Goal: Information Seeking & Learning: Find specific fact

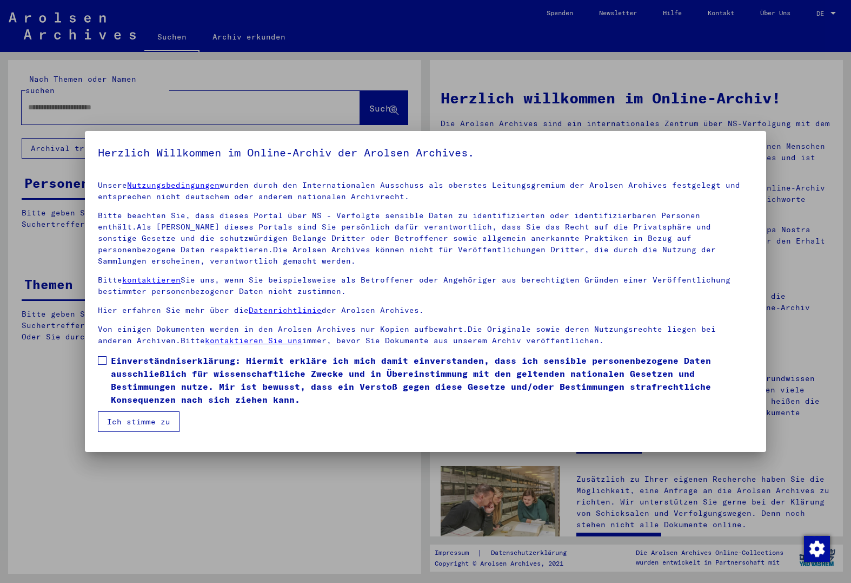
click at [142, 396] on span "Einverständniserklärung: Hiermit erkläre ich mich damit einverstanden, dass ich…" at bounding box center [432, 380] width 642 height 52
click at [142, 413] on button "Ich stimme zu" at bounding box center [139, 421] width 82 height 21
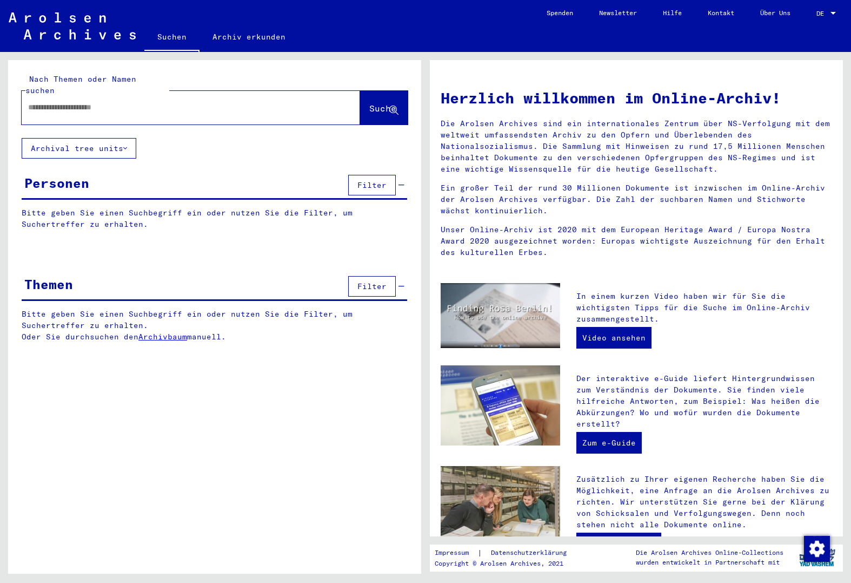
click at [115, 102] on input "text" at bounding box center [178, 107] width 300 height 11
type input "*"
type input "**********"
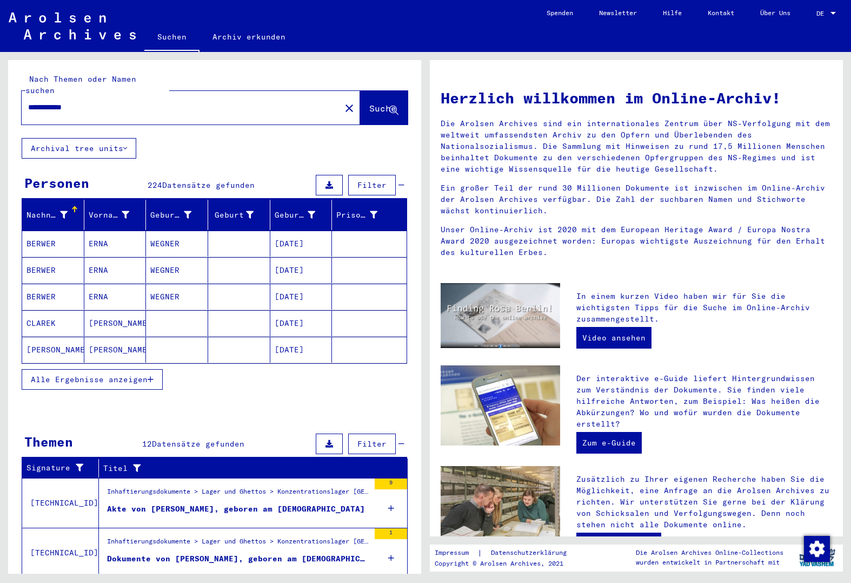
click at [290, 209] on div "Geburtsdatum" at bounding box center [295, 214] width 41 height 11
click at [149, 369] on button "Alle Ergebnisse anzeigen" at bounding box center [92, 379] width 141 height 21
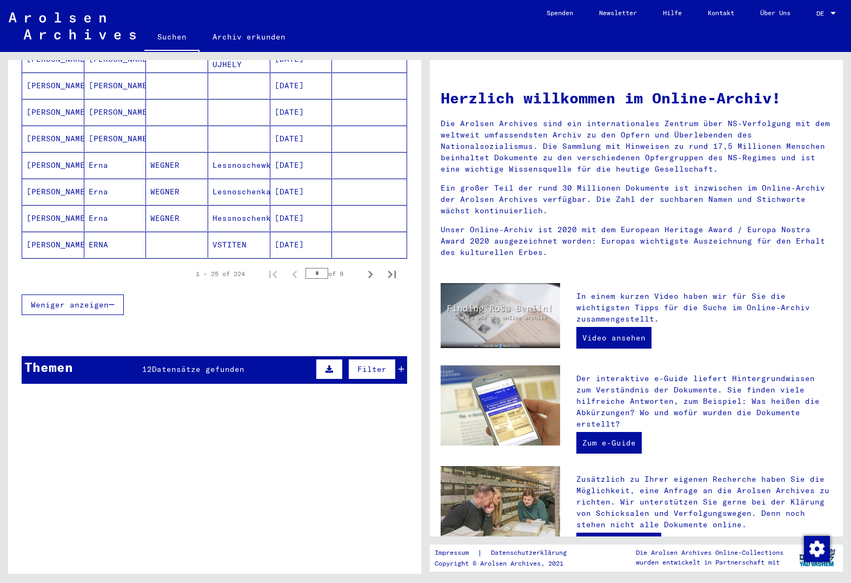
scroll to position [649, 0]
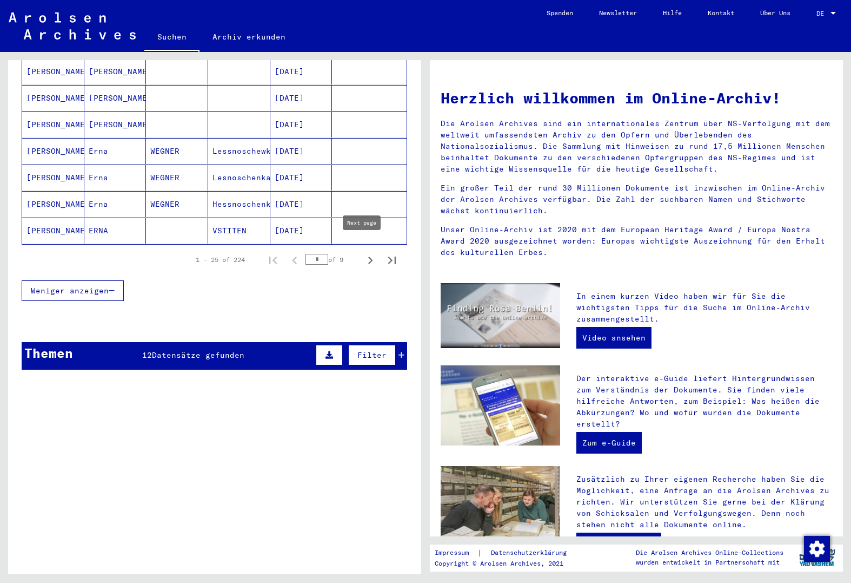
click at [363, 253] on icon "Next page" at bounding box center [370, 260] width 15 height 15
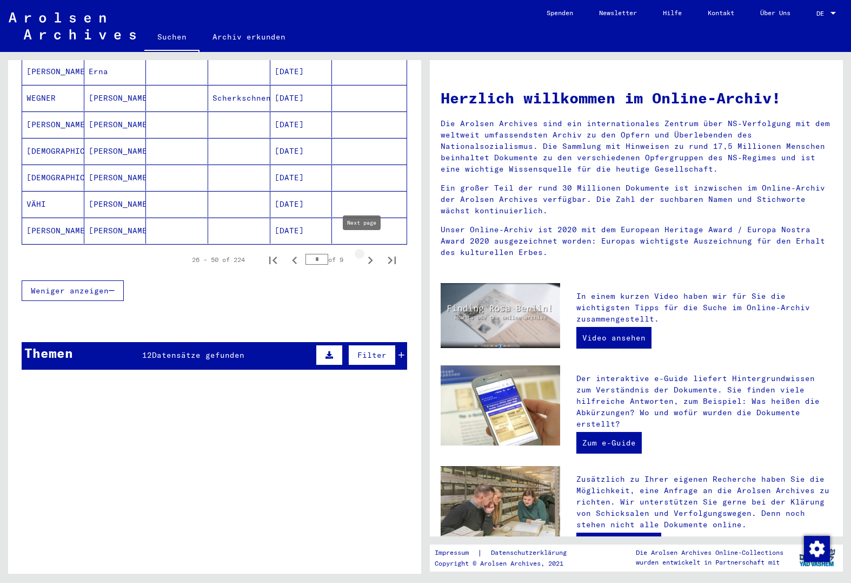
click at [363, 255] on icon "Next page" at bounding box center [370, 260] width 15 height 15
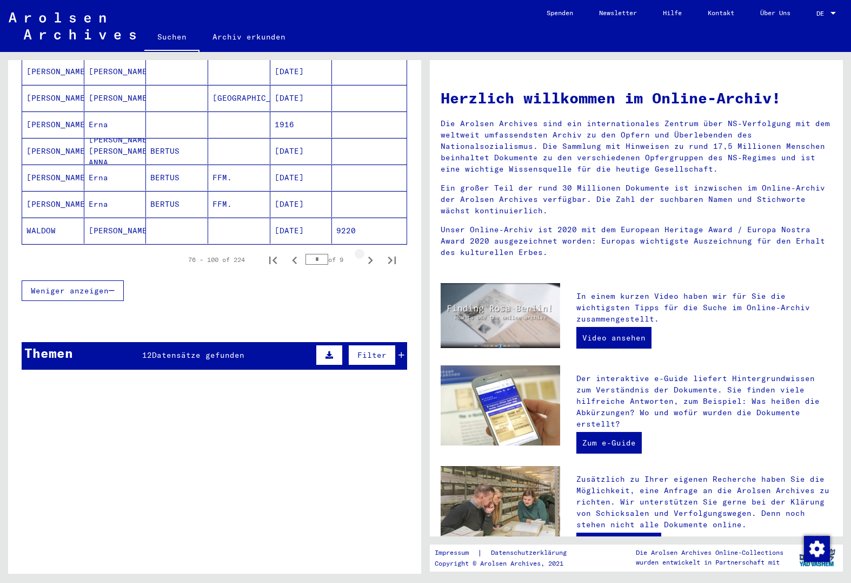
type input "*"
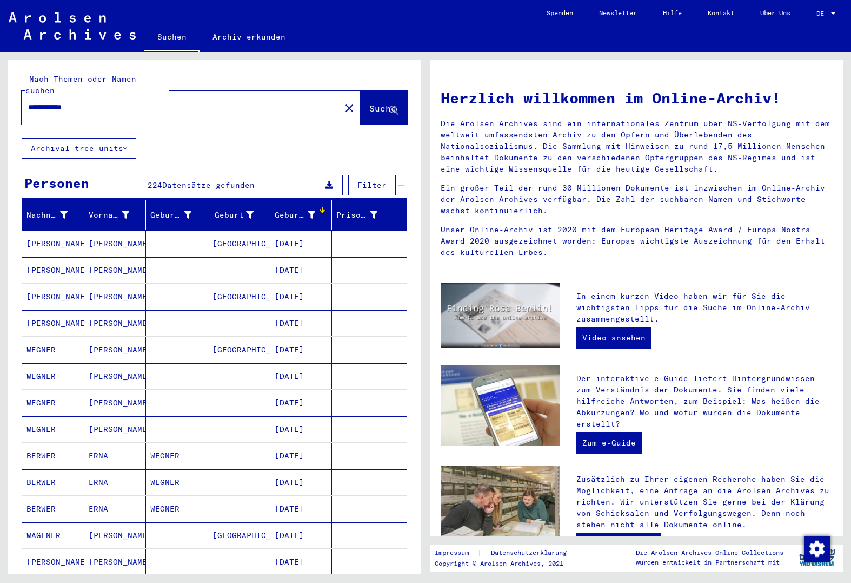
scroll to position [54, 0]
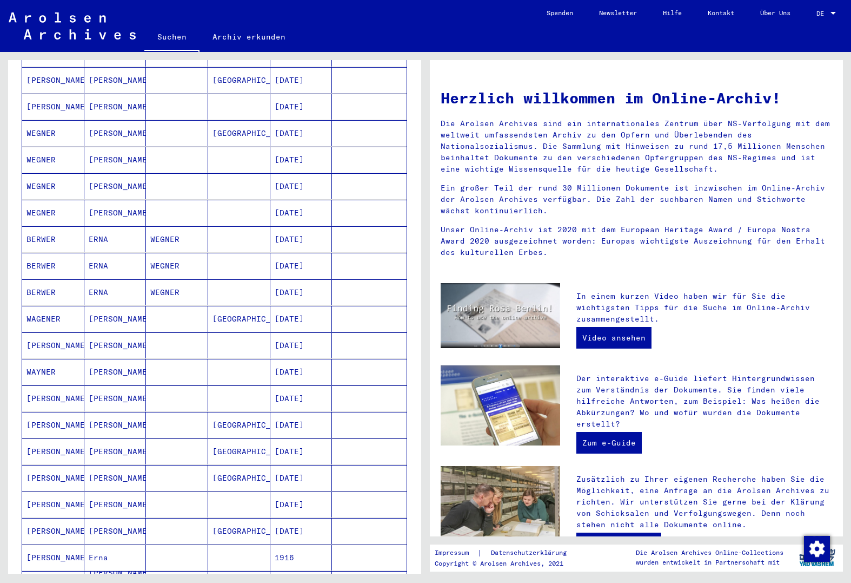
click at [167, 309] on mat-cell at bounding box center [177, 319] width 62 height 26
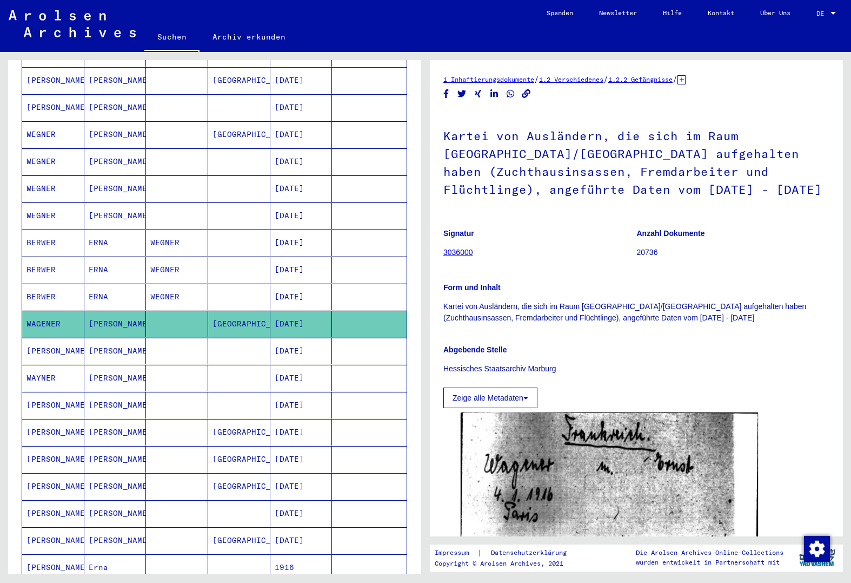
click at [172, 325] on mat-cell at bounding box center [177, 323] width 62 height 27
click at [182, 338] on mat-cell at bounding box center [177, 351] width 62 height 27
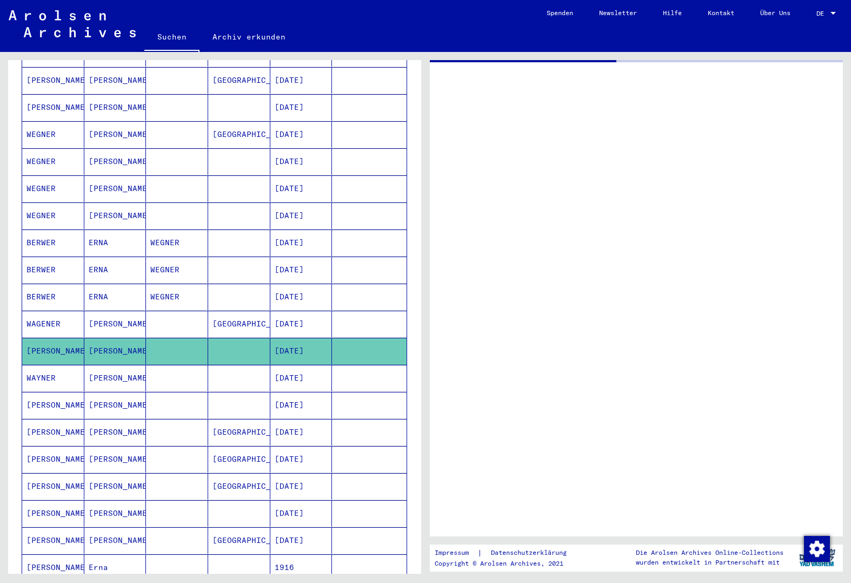
click at [170, 310] on mat-cell at bounding box center [177, 323] width 62 height 27
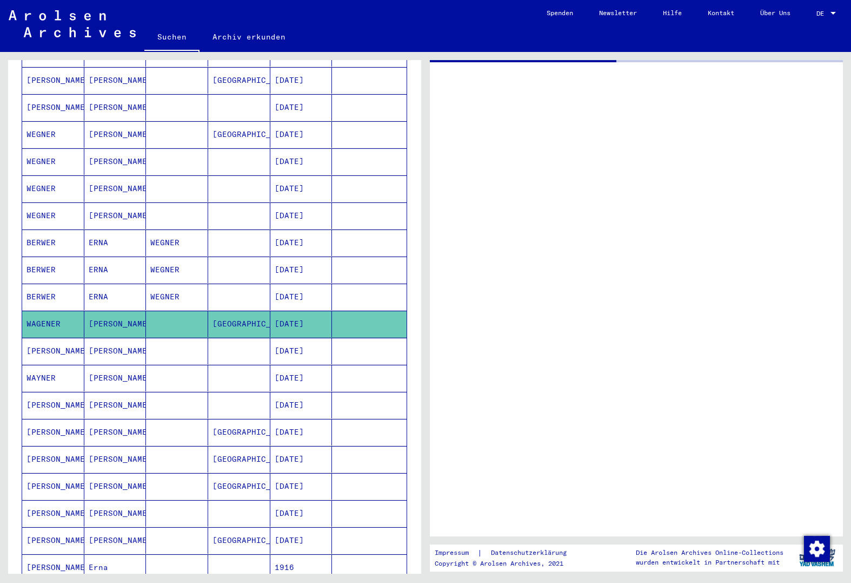
click at [169, 345] on mat-cell at bounding box center [177, 351] width 62 height 27
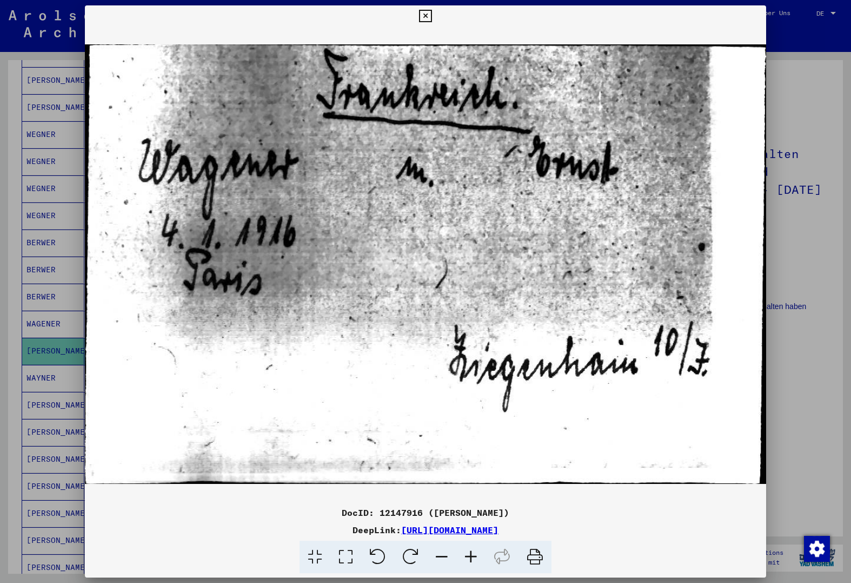
click at [74, 253] on div at bounding box center [425, 291] width 851 height 583
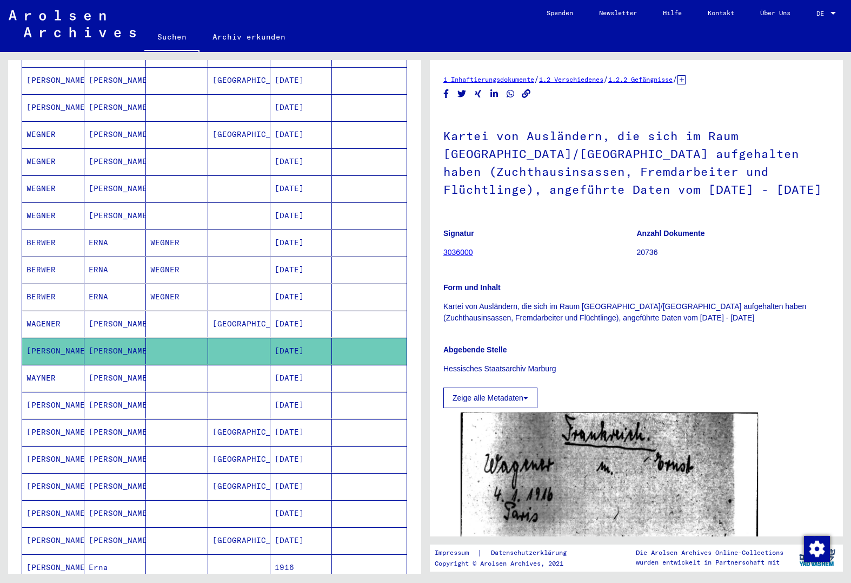
click at [187, 367] on mat-cell at bounding box center [177, 378] width 62 height 27
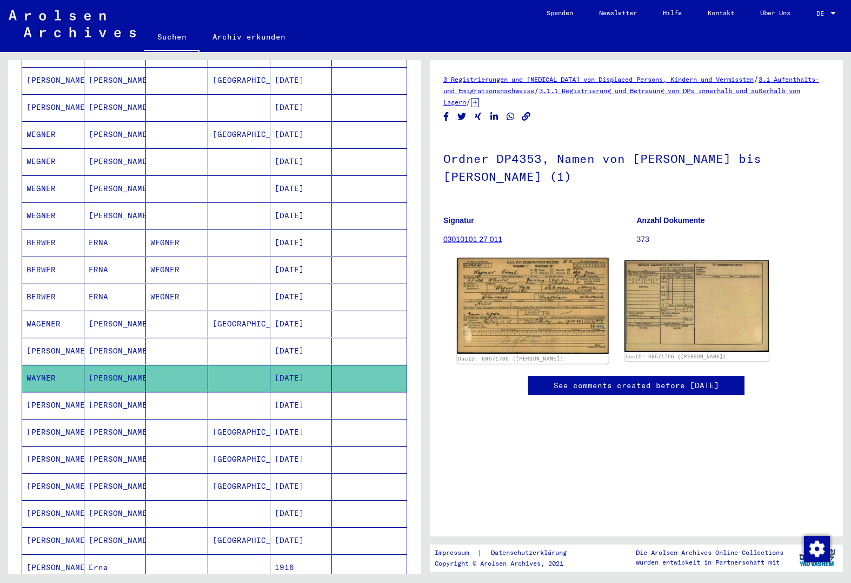
click at [521, 292] on img at bounding box center [532, 306] width 151 height 96
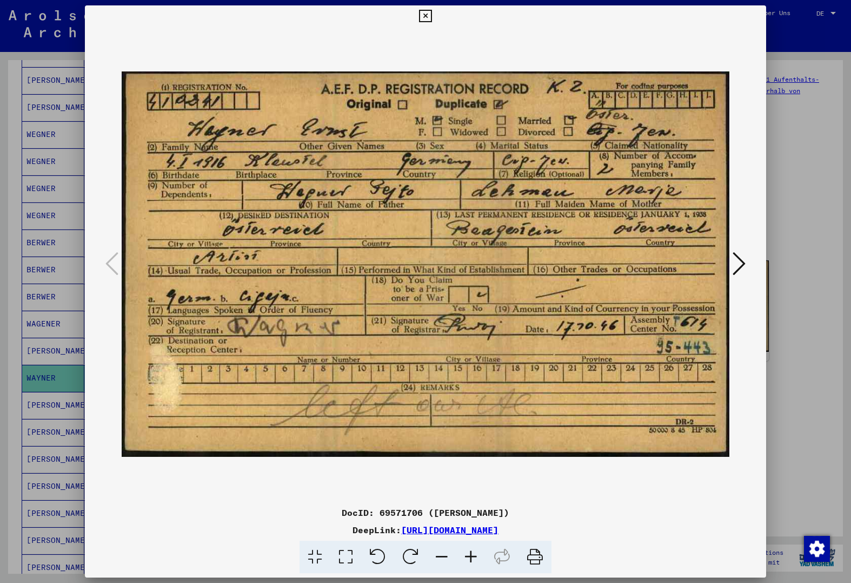
click at [739, 276] on icon at bounding box center [739, 263] width 13 height 26
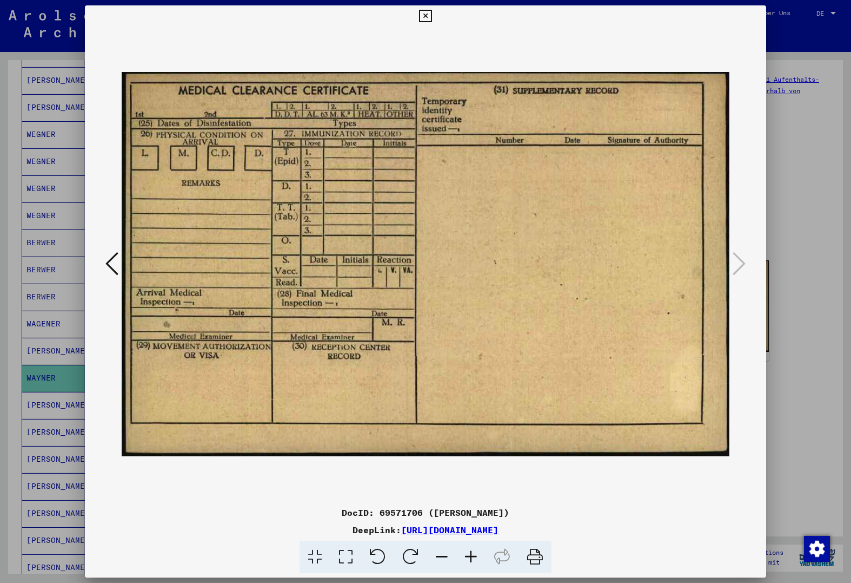
click at [105, 260] on button at bounding box center [111, 264] width 19 height 31
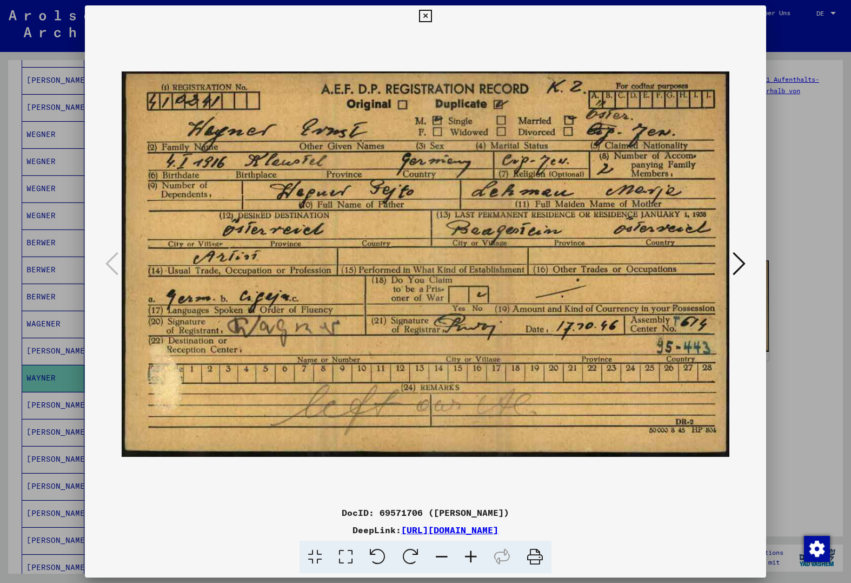
click at [58, 382] on div at bounding box center [425, 291] width 851 height 583
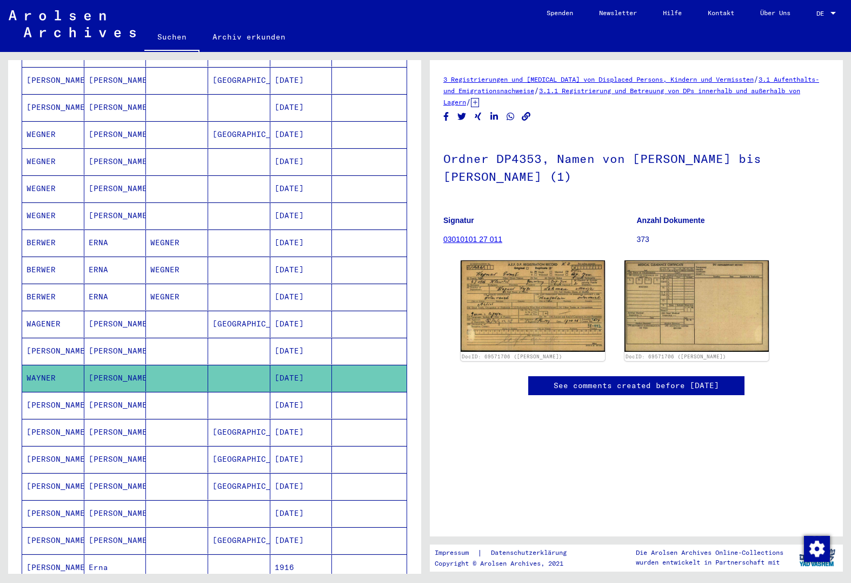
click at [64, 421] on mat-cell "[PERSON_NAME]" at bounding box center [53, 432] width 62 height 27
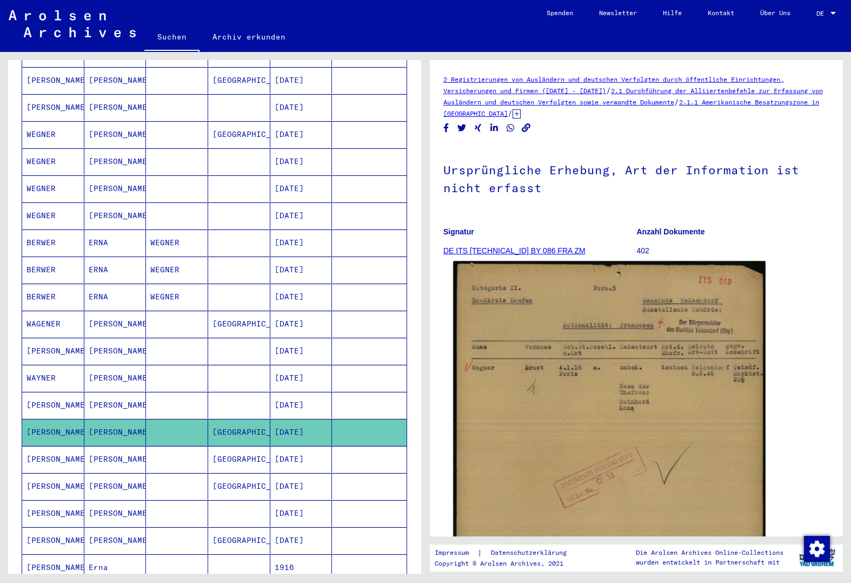
click at [518, 360] on img at bounding box center [609, 480] width 313 height 439
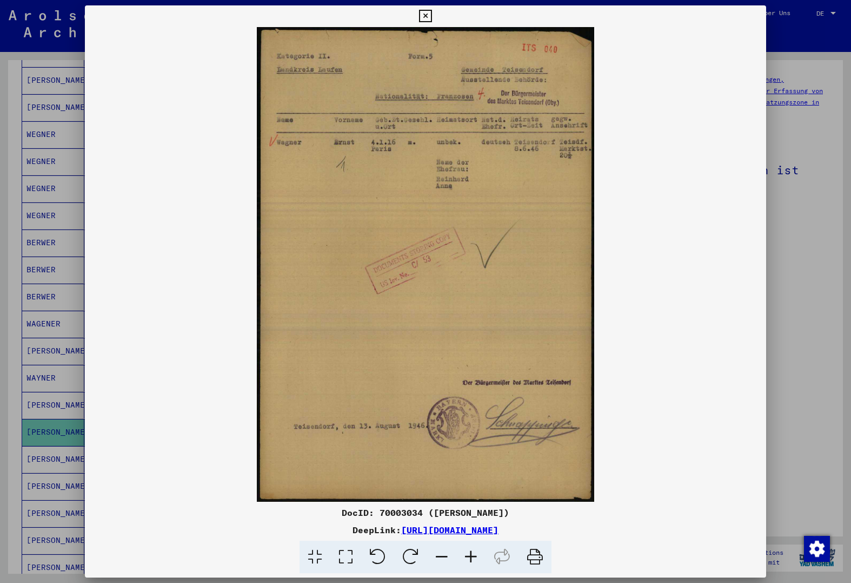
click at [15, 349] on div at bounding box center [425, 291] width 851 height 583
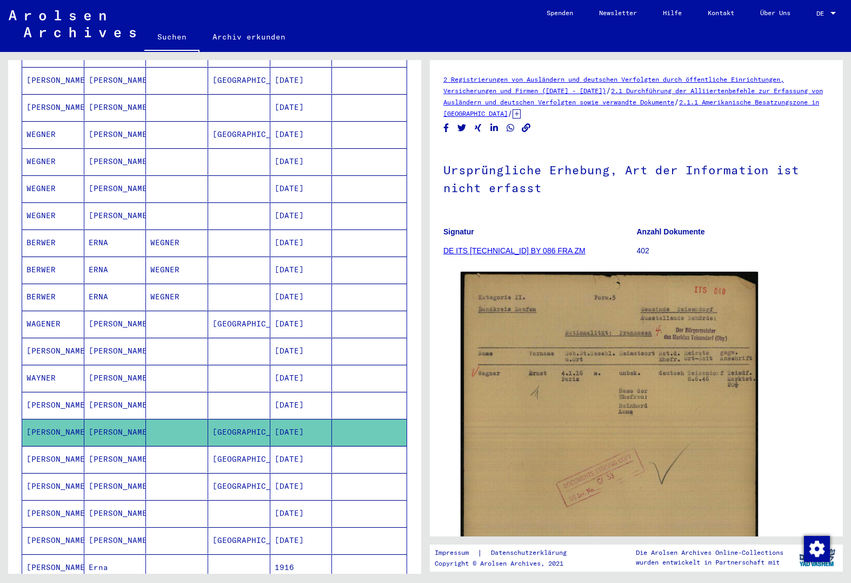
click at [52, 369] on mat-cell "WAYNER" at bounding box center [53, 378] width 62 height 27
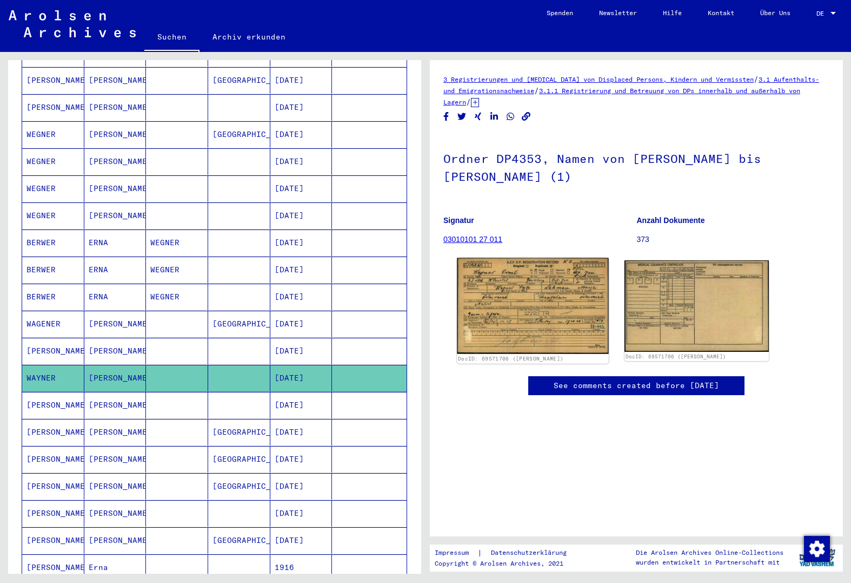
click at [537, 327] on img at bounding box center [532, 306] width 151 height 96
